Goal: Task Accomplishment & Management: Manage account settings

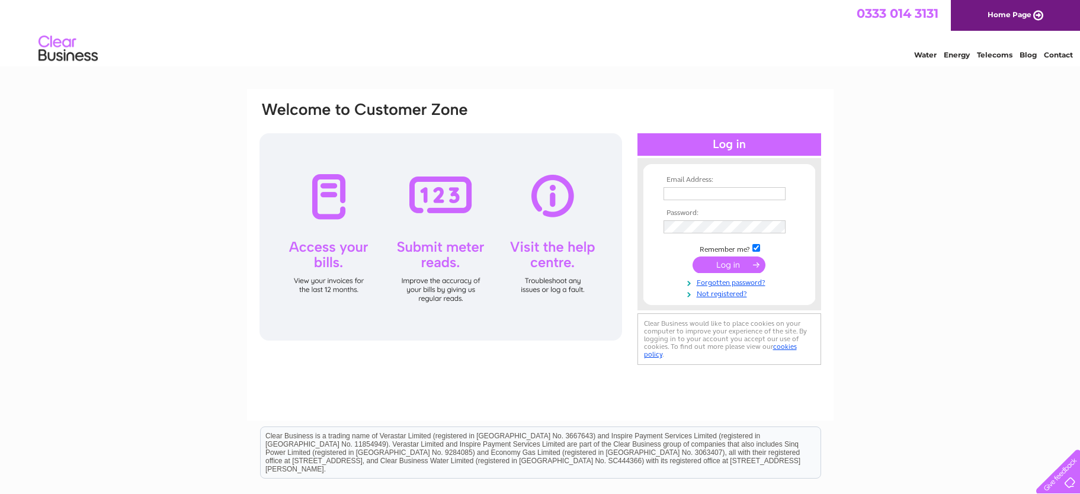
type input "[EMAIL_ADDRESS][DOMAIN_NAME]"
click at [707, 264] on input "submit" at bounding box center [728, 264] width 73 height 17
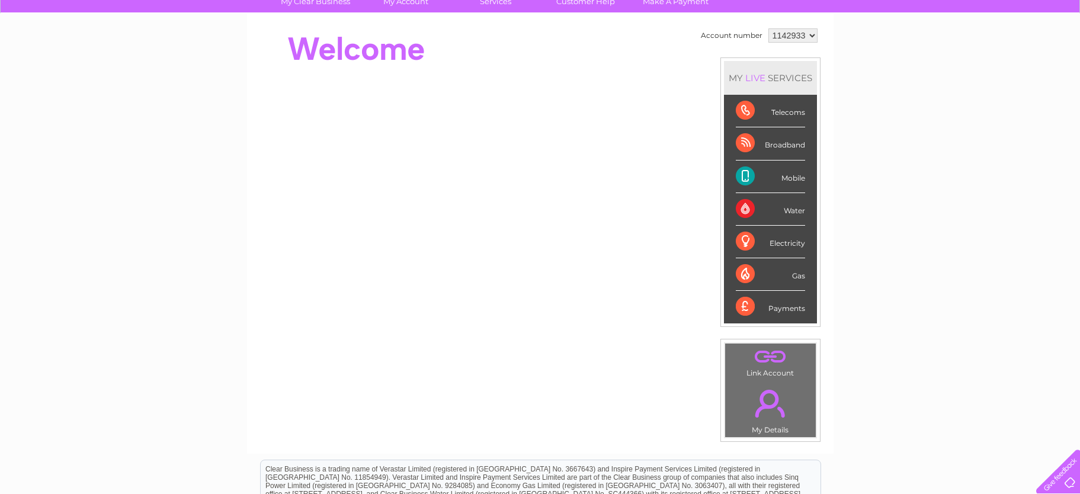
scroll to position [59, 0]
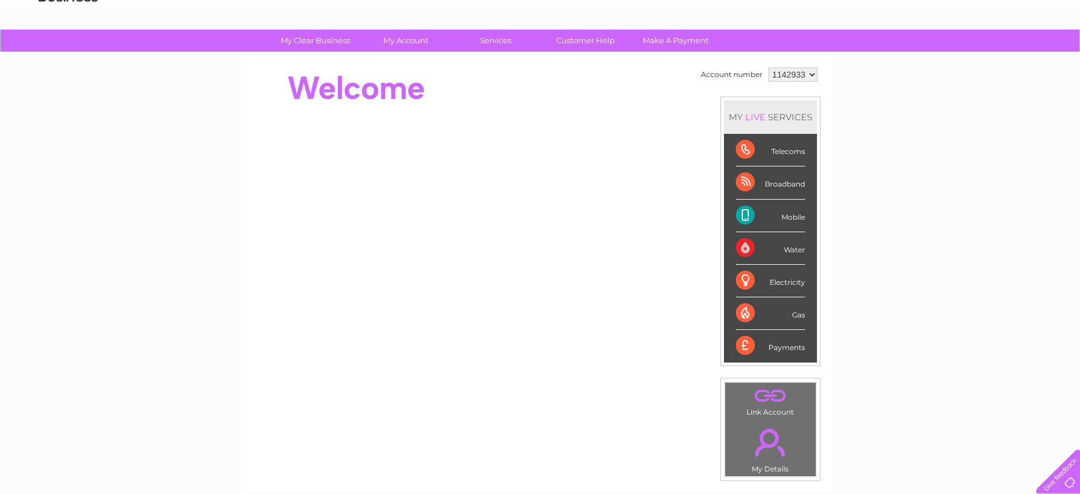
click at [742, 344] on div "Payments" at bounding box center [770, 346] width 69 height 32
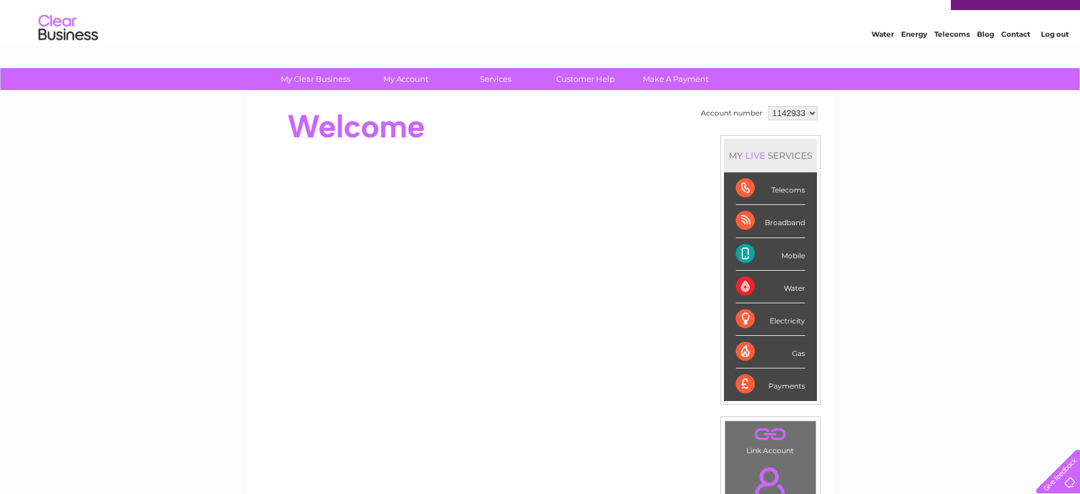
scroll to position [0, 0]
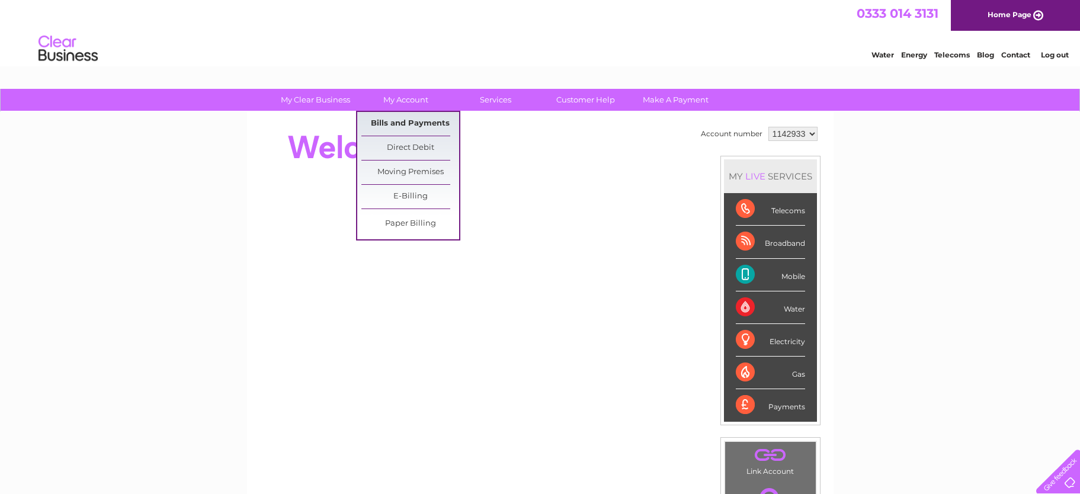
click at [406, 124] on link "Bills and Payments" at bounding box center [410, 124] width 98 height 24
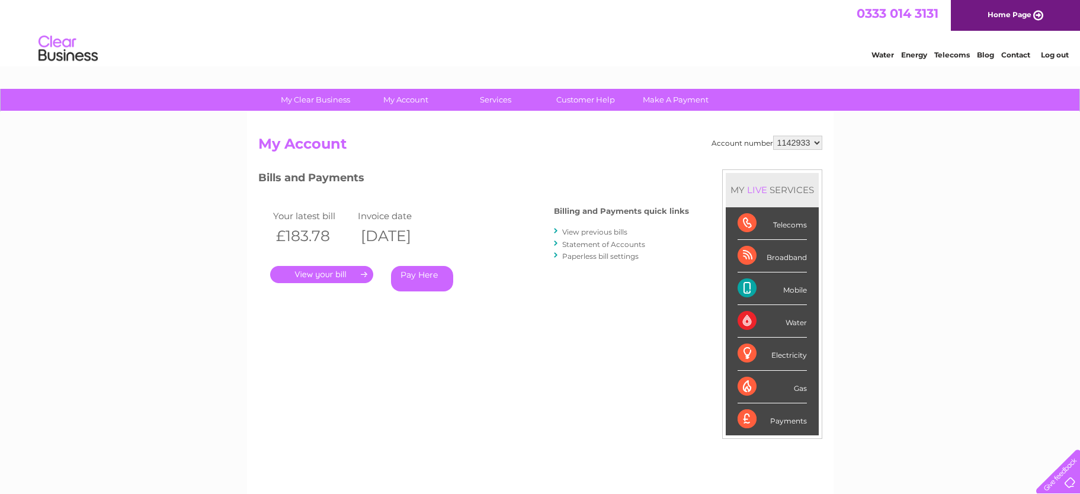
click at [309, 272] on link "." at bounding box center [321, 274] width 103 height 17
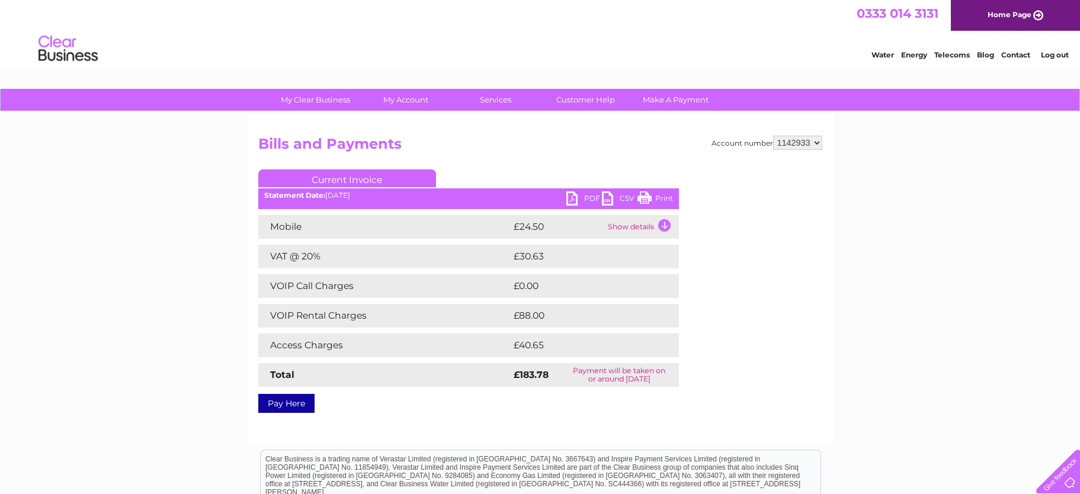
click at [589, 195] on link "PDF" at bounding box center [584, 199] width 36 height 17
